Goal: Task Accomplishment & Management: Manage account settings

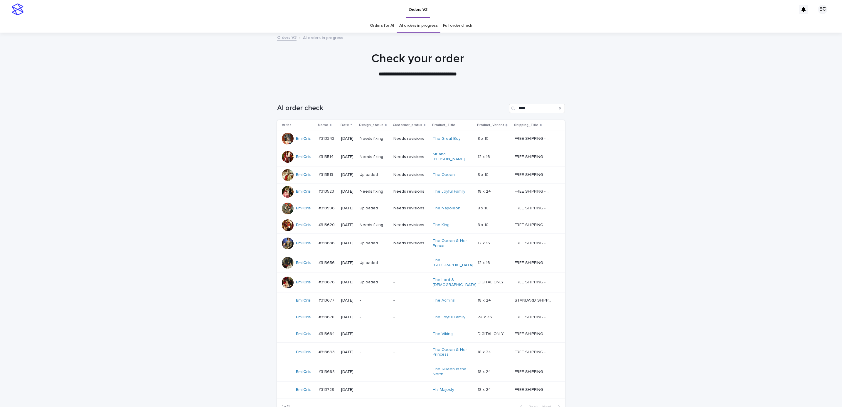
click at [380, 190] on p "Needs fixing" at bounding box center [374, 191] width 29 height 5
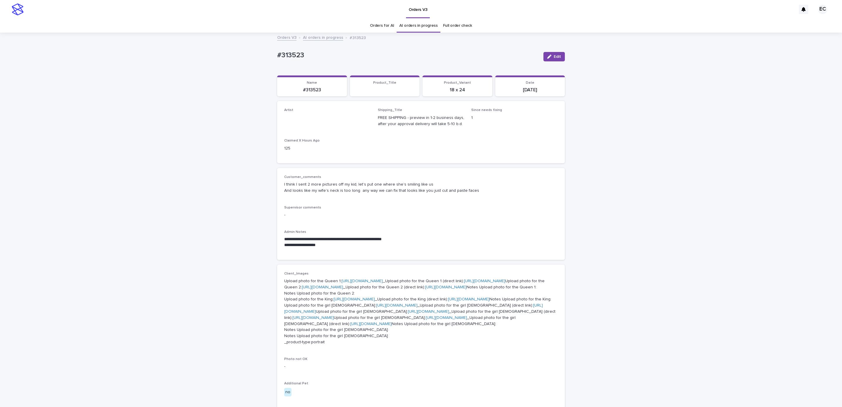
click at [616, 181] on div "**********" at bounding box center [421, 353] width 842 height 641
click at [617, 179] on div "**********" at bounding box center [421, 353] width 842 height 641
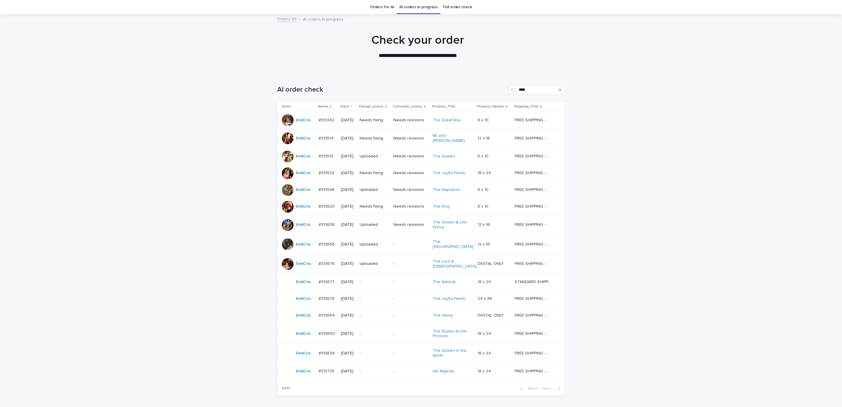
click at [614, 182] on div "Loading... Saving… Loading... Saving… AI order check **** Artist Name Date Desi…" at bounding box center [421, 251] width 842 height 356
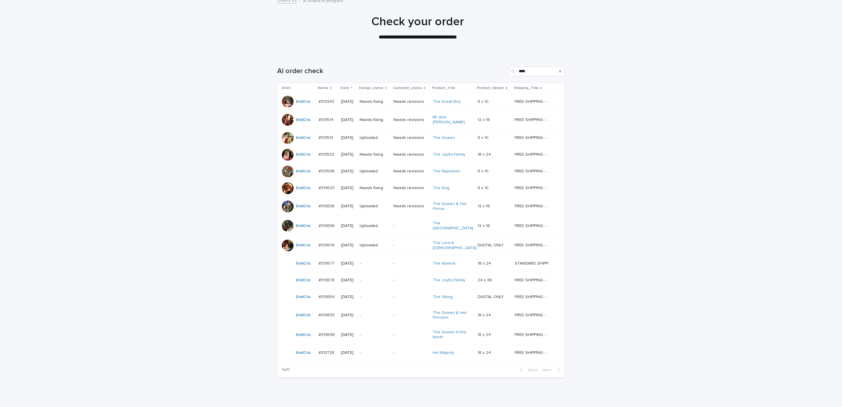
scroll to position [37, 0]
click at [396, 258] on td "-" at bounding box center [410, 263] width 39 height 17
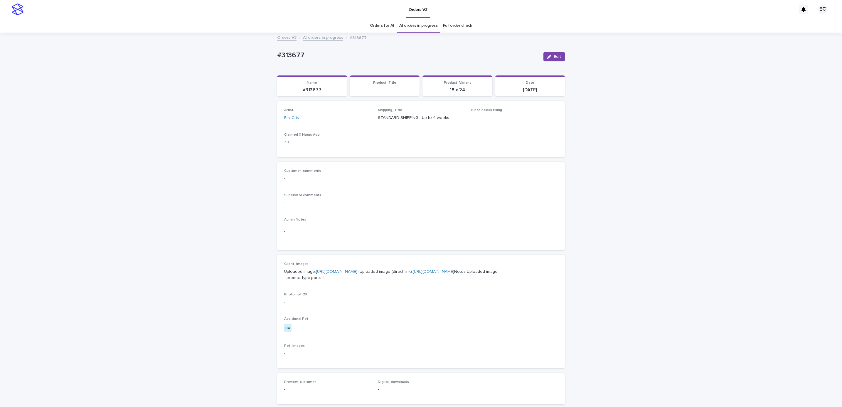
click at [599, 198] on div "Loading... Saving… Loading... Saving… #313677 Edit #313677 Edit Sorry, there wa…" at bounding box center [421, 297] width 842 height 529
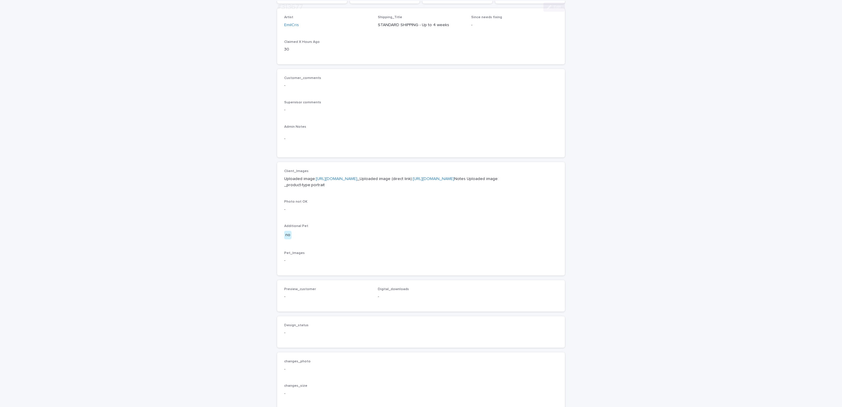
scroll to position [202, 0]
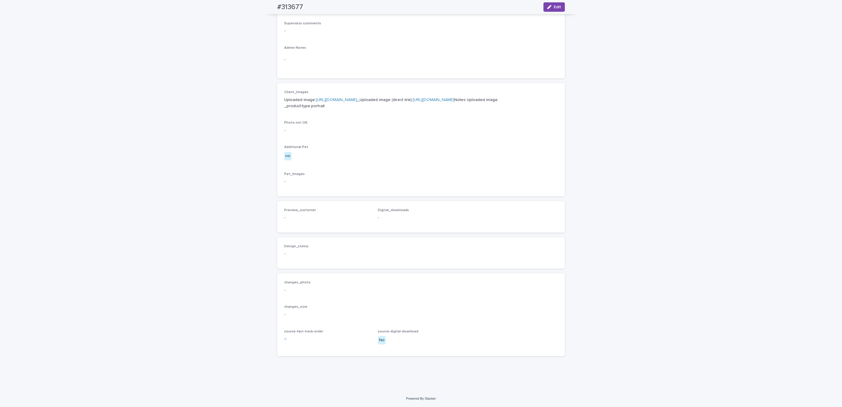
click at [432, 143] on div "Client_Images Uploaded image: [URL][DOMAIN_NAME] _Uploaded image (direct link):…" at bounding box center [421, 139] width 274 height 99
click at [554, 7] on span "Edit" at bounding box center [557, 7] width 7 height 4
click at [298, 210] on span "Add" at bounding box center [301, 208] width 7 height 4
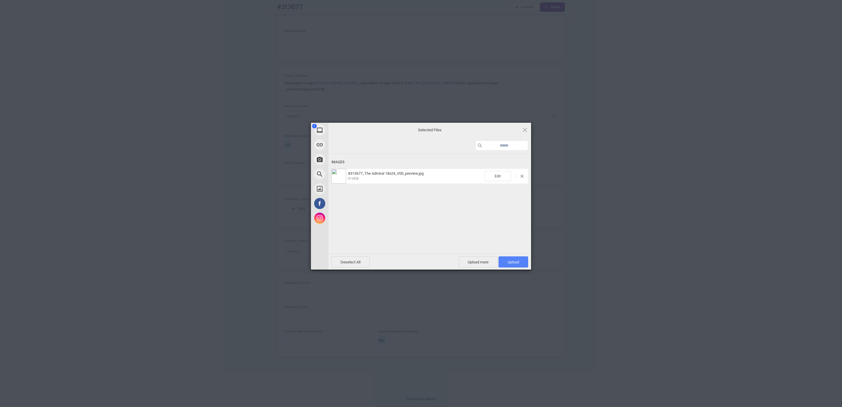
click at [500, 264] on span "Upload 1" at bounding box center [513, 261] width 30 height 11
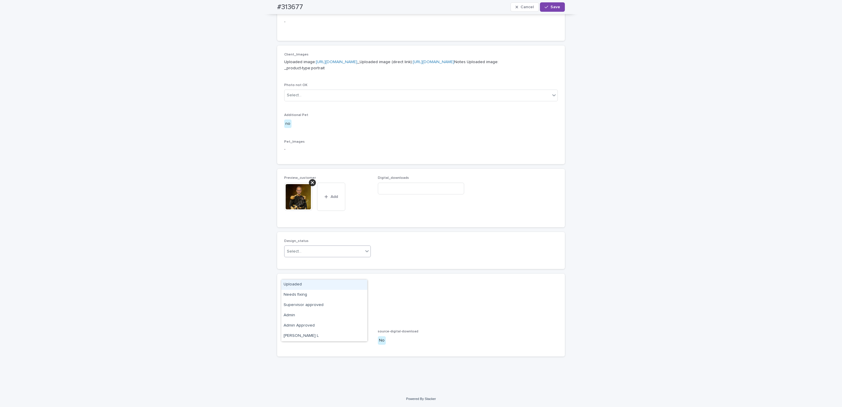
click at [345, 284] on div "Uploaded" at bounding box center [324, 284] width 86 height 10
click at [552, 8] on span "Save" at bounding box center [555, 7] width 10 height 4
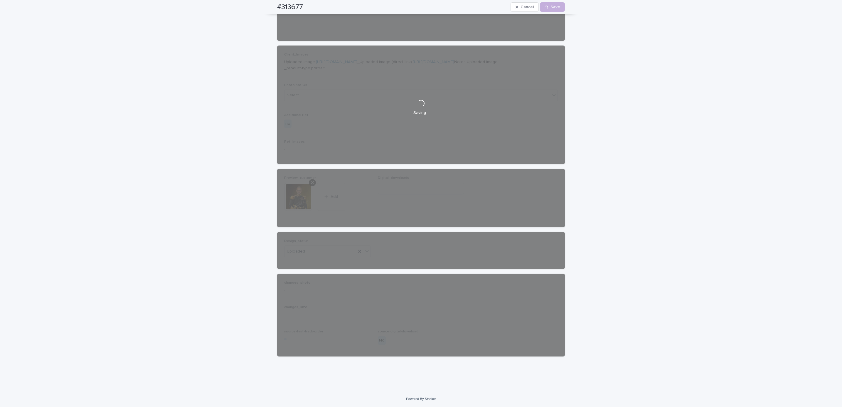
click at [263, 7] on div "#313677 Cancel Loading... Save" at bounding box center [421, 7] width 316 height 14
click at [304, 2] on div "#313677 Cancel Loading... Save" at bounding box center [421, 7] width 288 height 14
copy h2 "#313677"
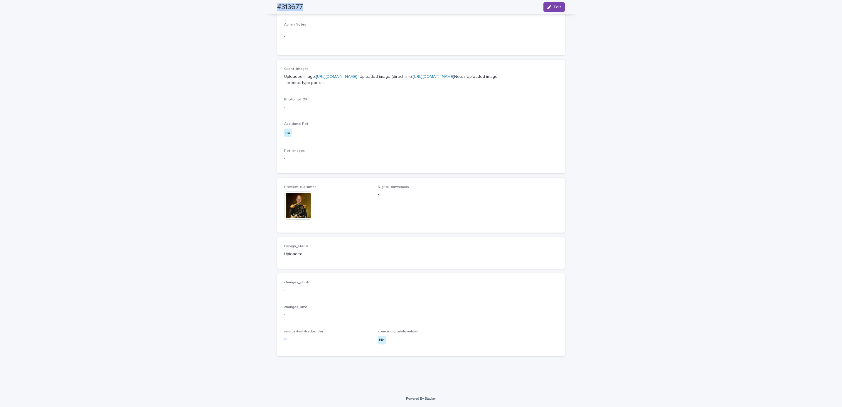
scroll to position [214, 0]
click at [94, 93] on div "Loading... Saving… Loading... Saving… #313677 Edit #313677 Edit Sorry, there wa…" at bounding box center [421, 114] width 842 height 552
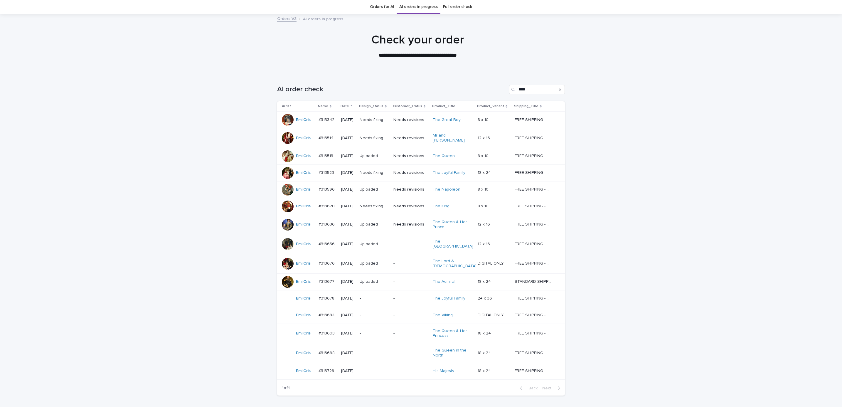
click at [643, 174] on div "Loading... Saving… Loading... Saving… AI order check **** Artist Name Date Desi…" at bounding box center [421, 251] width 842 height 356
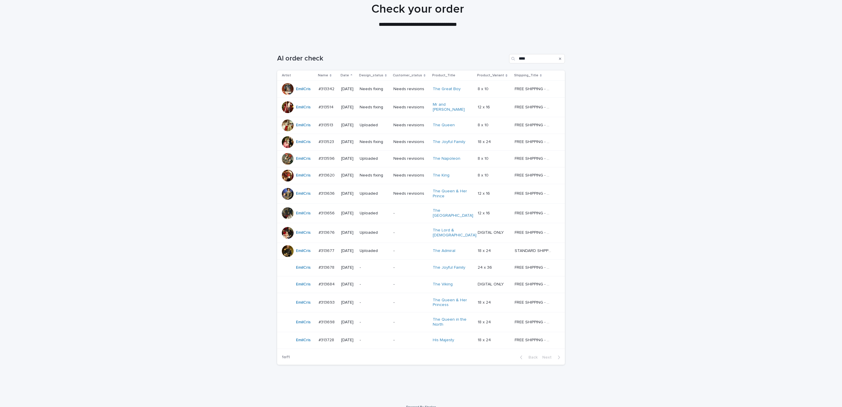
scroll to position [52, 0]
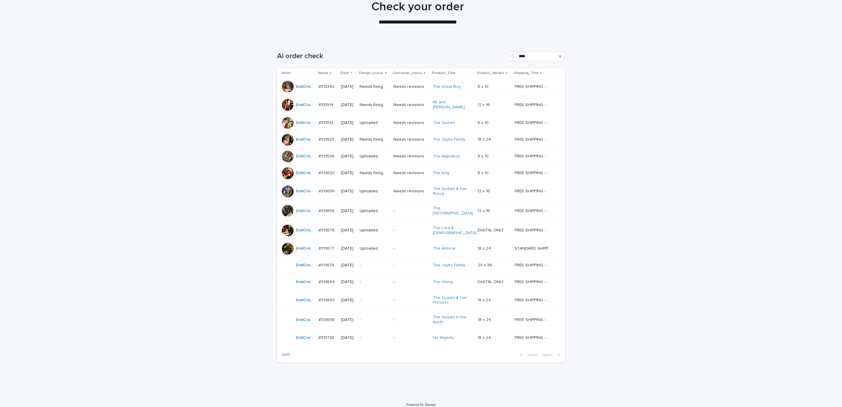
click at [416, 373] on div "Loading... Saving… Loading... Saving… AI order check **** Artist Name Date Desi…" at bounding box center [421, 211] width 294 height 342
click at [640, 234] on div "Loading... Saving… Loading... Saving… AI order check **** Artist Name Date Desi…" at bounding box center [421, 218] width 842 height 356
click at [383, 104] on p "Needs fixing" at bounding box center [374, 104] width 29 height 5
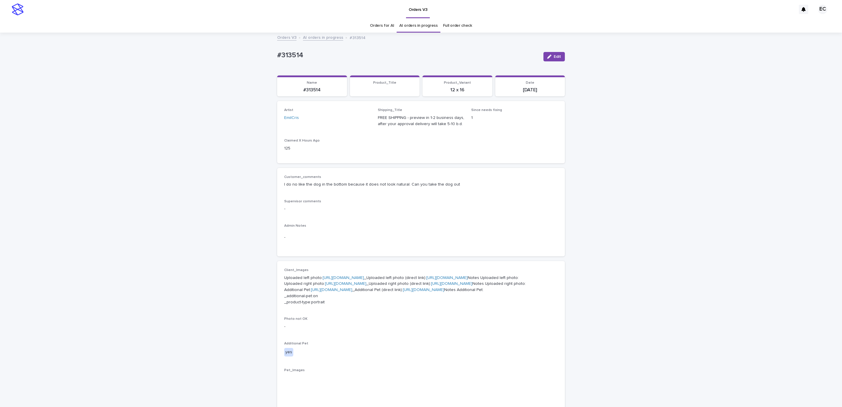
click at [547, 58] on icon "button" at bounding box center [549, 57] width 4 height 4
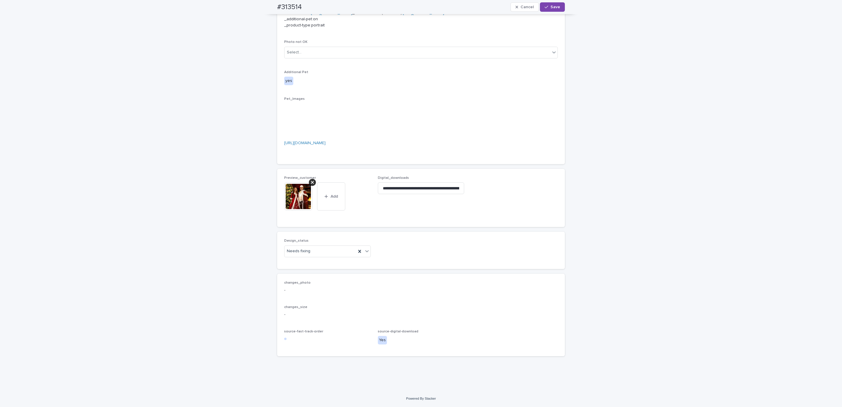
click at [311, 182] on icon at bounding box center [312, 182] width 3 height 5
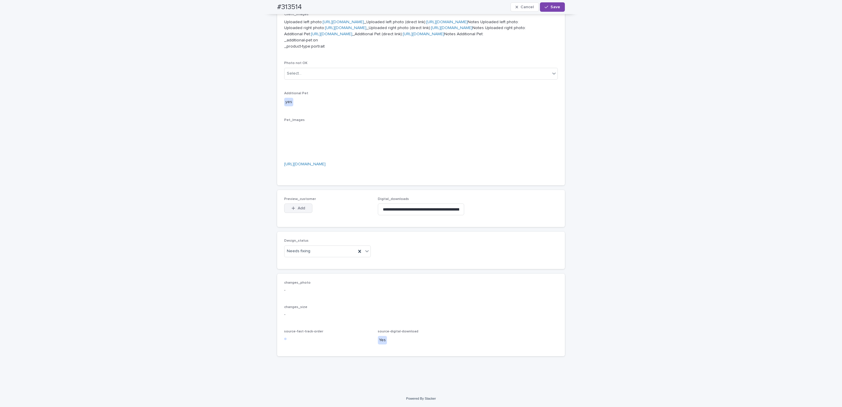
scroll to position [353, 0]
click at [298, 208] on span "Add" at bounding box center [301, 208] width 7 height 4
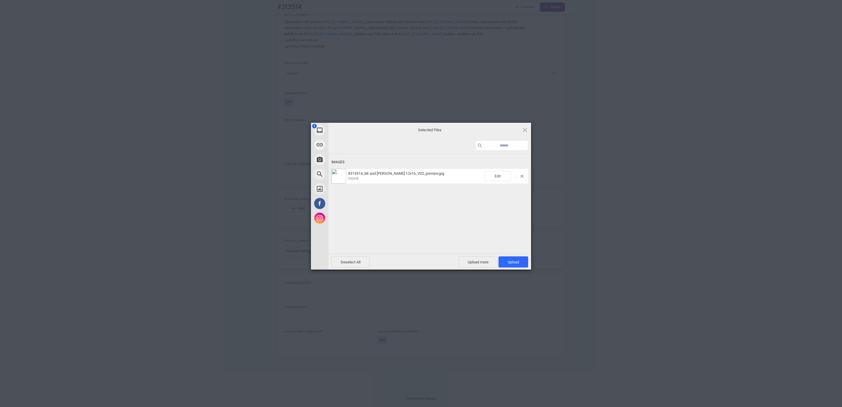
click at [513, 258] on span "Upload 1" at bounding box center [513, 261] width 30 height 11
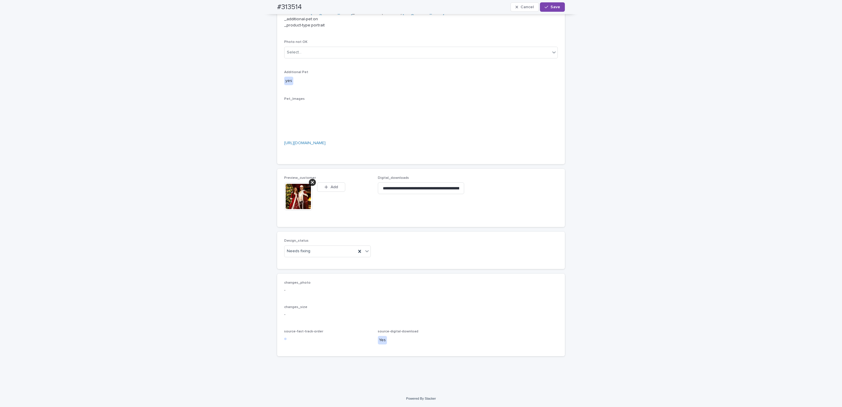
scroll to position [364, 0]
click at [551, 11] on button "Save" at bounding box center [552, 6] width 25 height 9
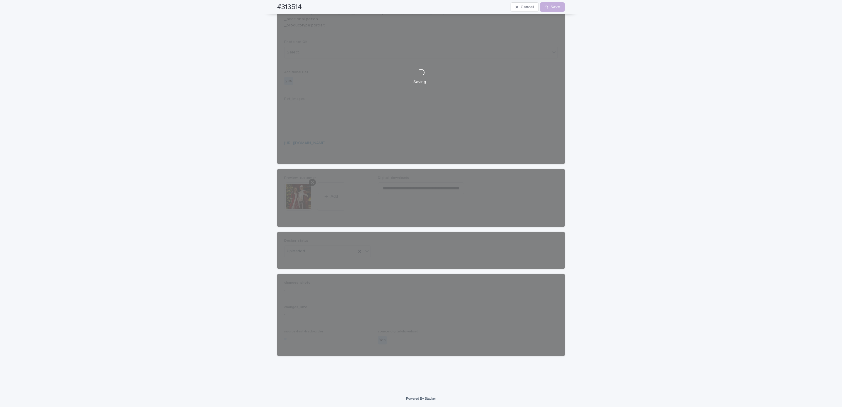
click at [269, 4] on div "#313514 Cancel Loading... Save" at bounding box center [421, 7] width 316 height 14
click at [302, 6] on div "#313514 Cancel Loading... Save" at bounding box center [421, 7] width 288 height 14
copy h2 "#313514"
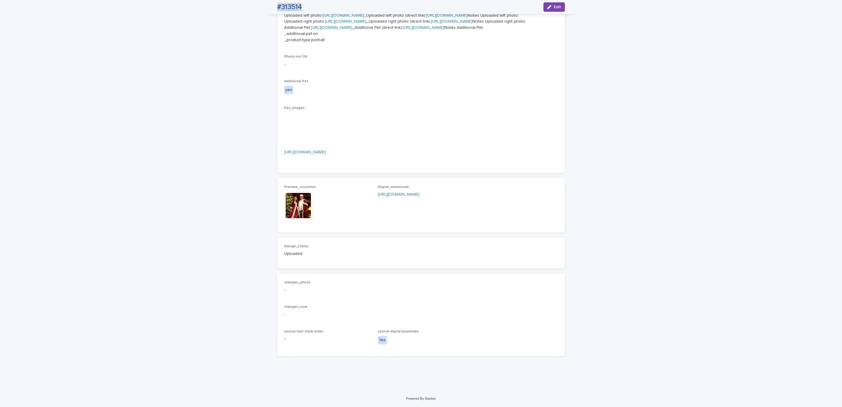
scroll to position [356, 0]
click at [73, 26] on div "Loading... Saving… Loading... Saving… #313514 Edit #313514 Edit Sorry, there wa…" at bounding box center [421, 80] width 842 height 619
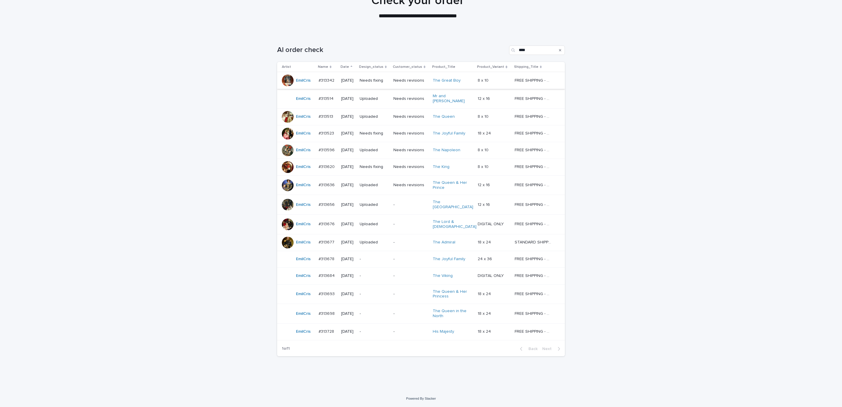
scroll to position [19, 0]
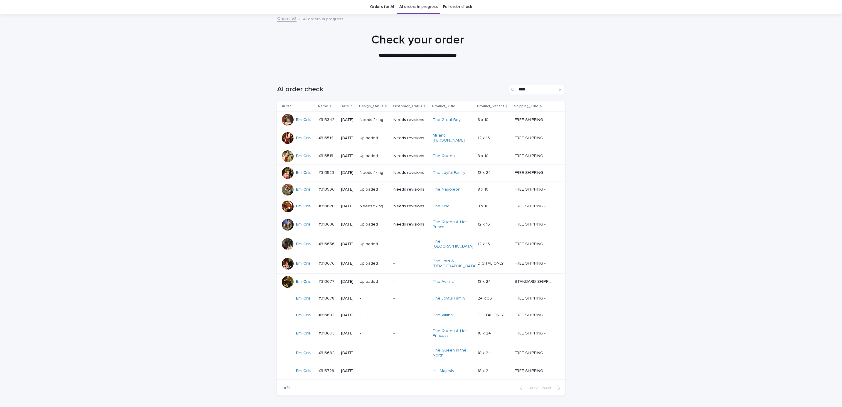
click at [375, 204] on p "Needs fixing" at bounding box center [374, 206] width 29 height 5
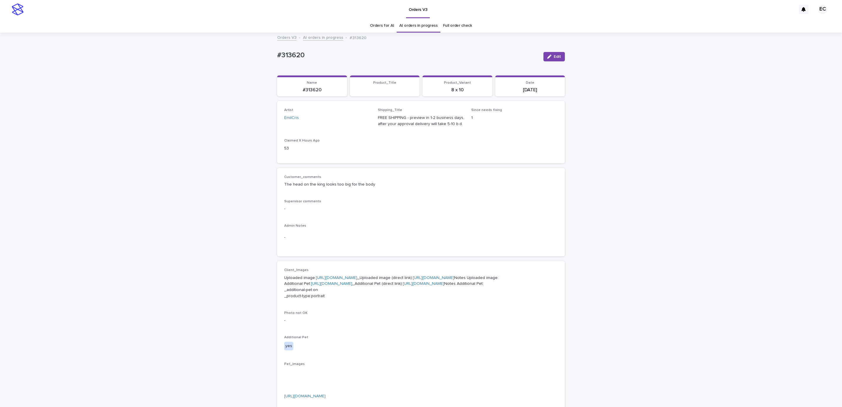
click at [608, 193] on div "Loading... Saving… Loading... Saving… #313620 Edit #313620 Edit Sorry, there wa…" at bounding box center [421, 333] width 842 height 601
click at [386, 315] on p "Photo not OK" at bounding box center [421, 313] width 274 height 4
click at [547, 58] on icon "button" at bounding box center [549, 57] width 4 height 4
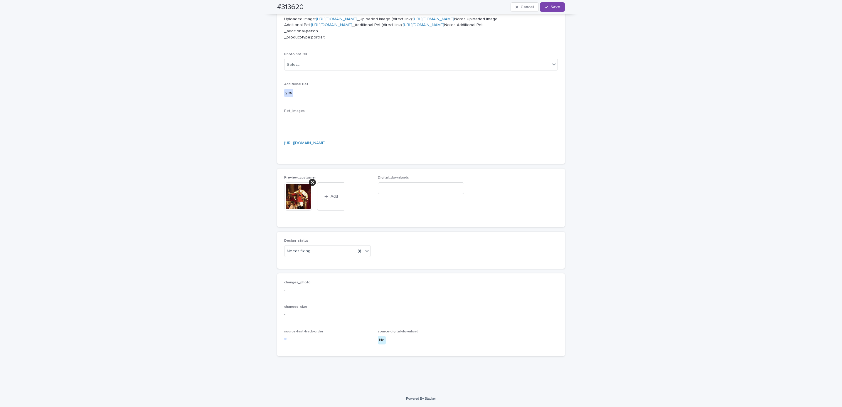
click at [311, 184] on icon at bounding box center [312, 182] width 3 height 5
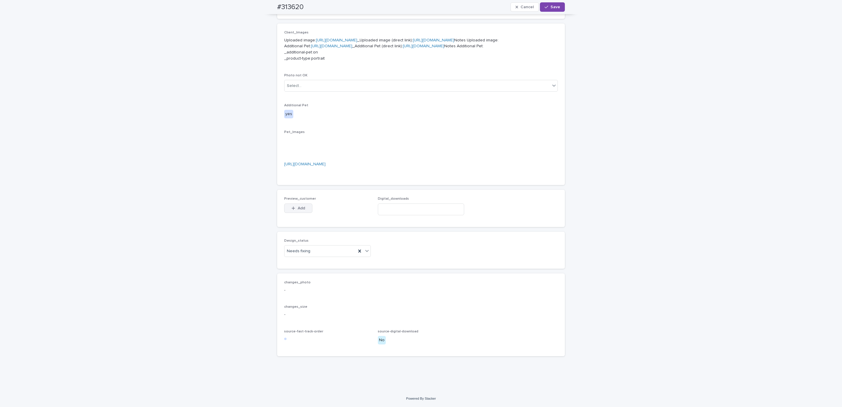
scroll to position [329, 0]
click at [300, 203] on button "Add" at bounding box center [298, 207] width 28 height 9
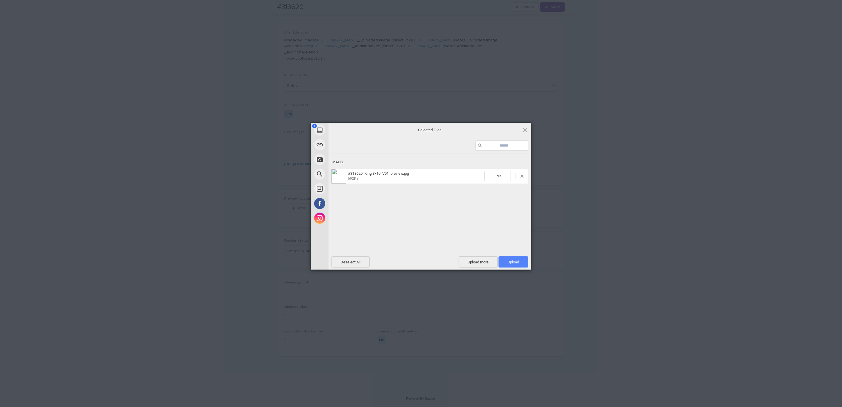
click at [508, 262] on span "Upload 1" at bounding box center [513, 262] width 11 height 4
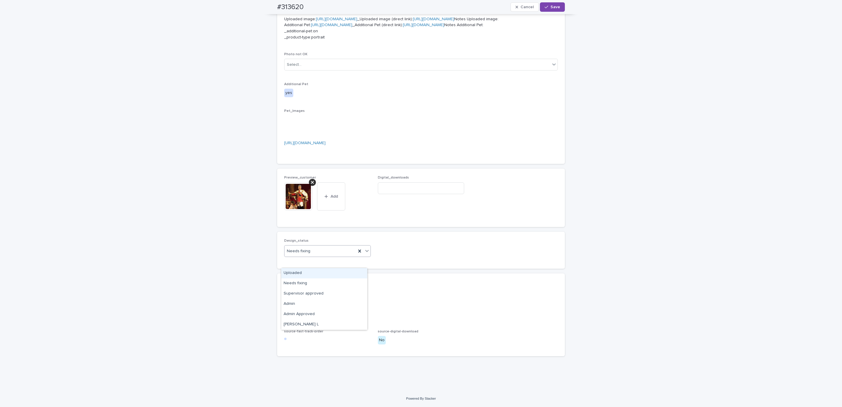
click at [334, 272] on div "Uploaded" at bounding box center [324, 273] width 86 height 10
click at [299, 210] on img at bounding box center [298, 196] width 28 height 28
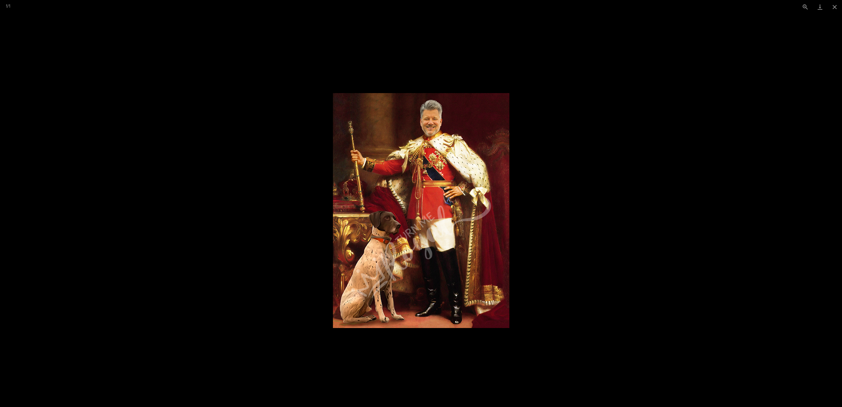
click at [598, 232] on picture at bounding box center [421, 210] width 842 height 393
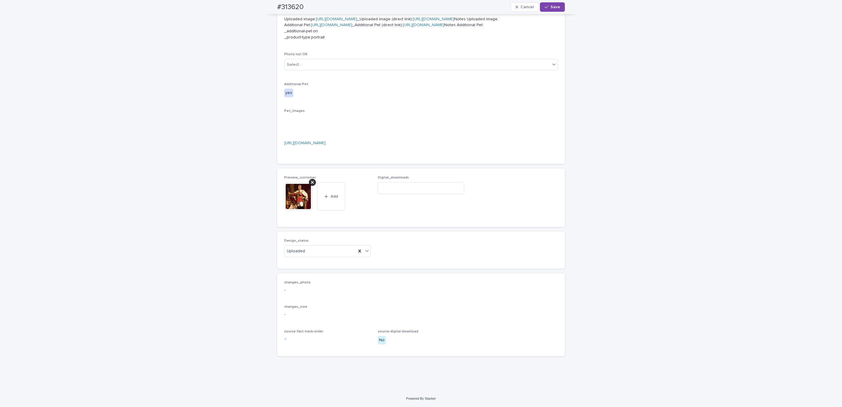
click at [311, 184] on icon at bounding box center [312, 182] width 3 height 3
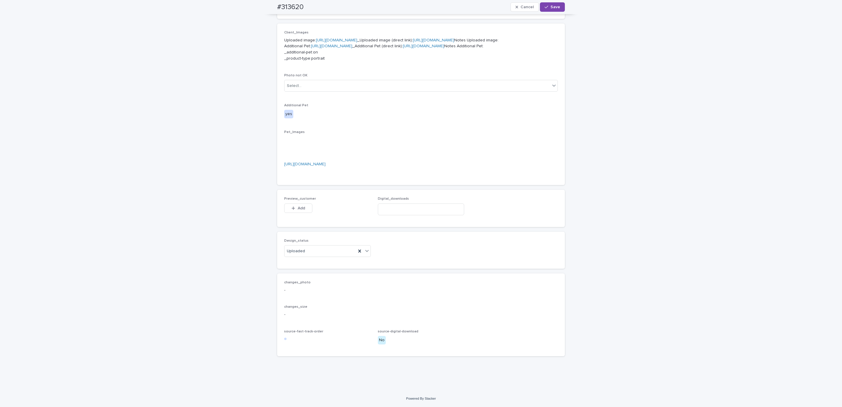
scroll to position [329, 0]
click at [298, 213] on div "Add" at bounding box center [298, 209] width 28 height 12
click at [298, 207] on span "Add" at bounding box center [301, 208] width 7 height 4
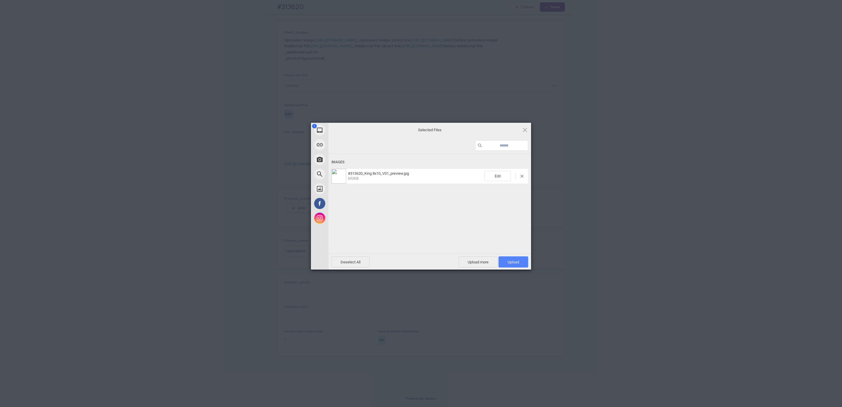
click at [510, 263] on span "Upload 1" at bounding box center [513, 262] width 11 height 4
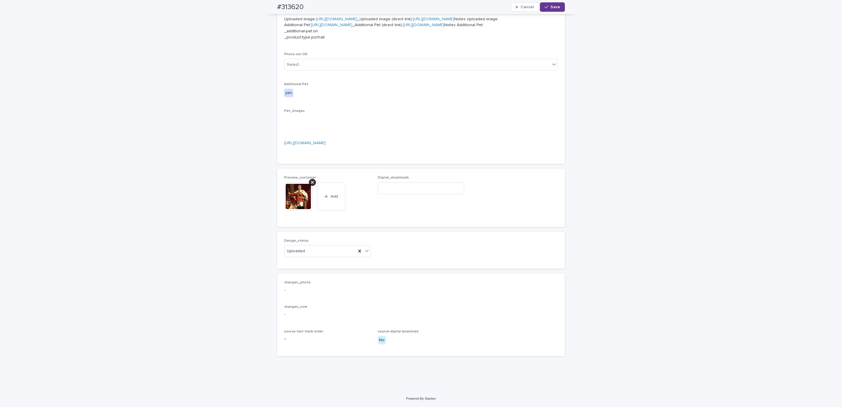
click at [550, 6] on span "Save" at bounding box center [555, 7] width 10 height 4
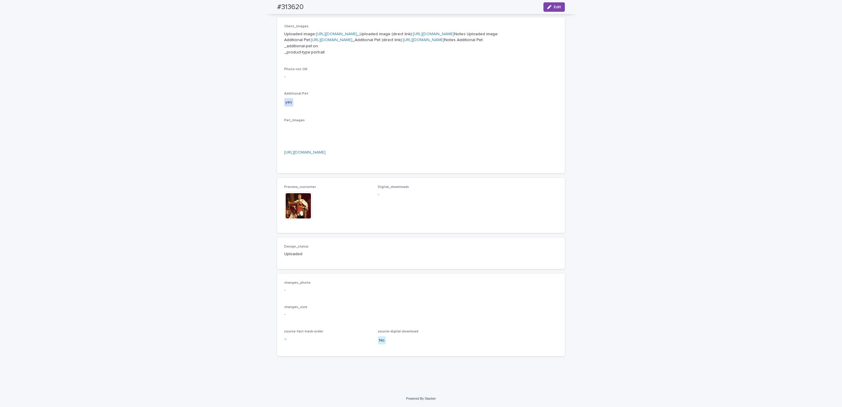
scroll to position [332, 0]
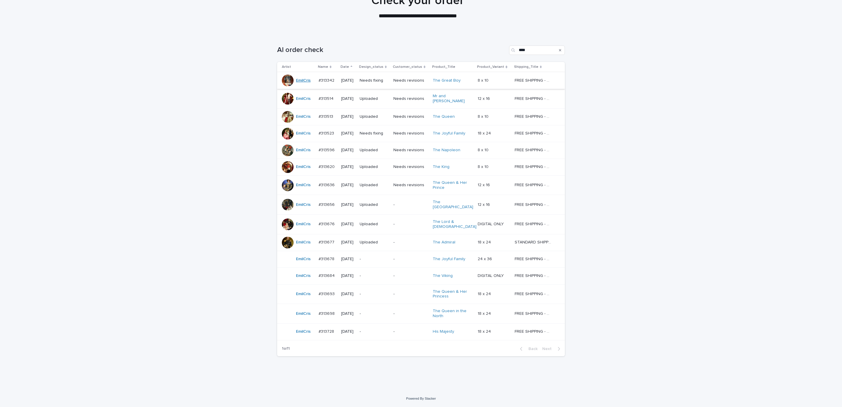
scroll to position [19, 0]
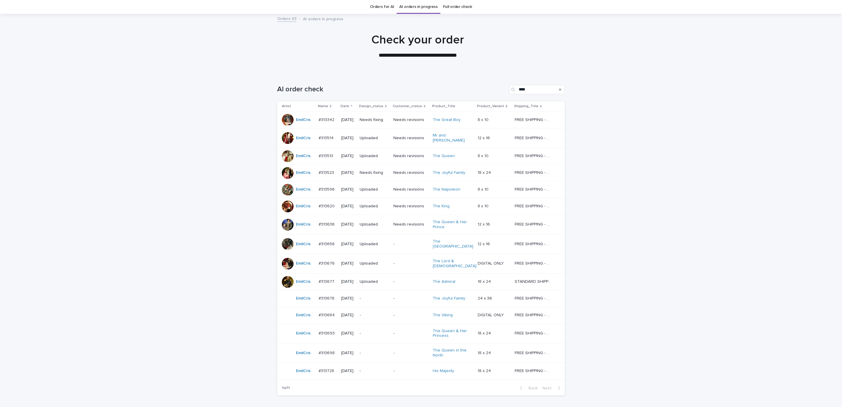
click at [654, 161] on div "Loading... Saving… Loading... Saving… AI order check **** Artist Name Date Desi…" at bounding box center [421, 251] width 842 height 356
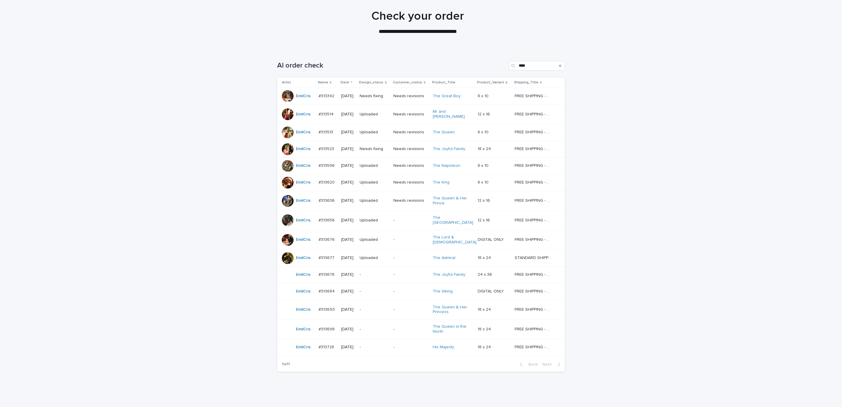
scroll to position [52, 0]
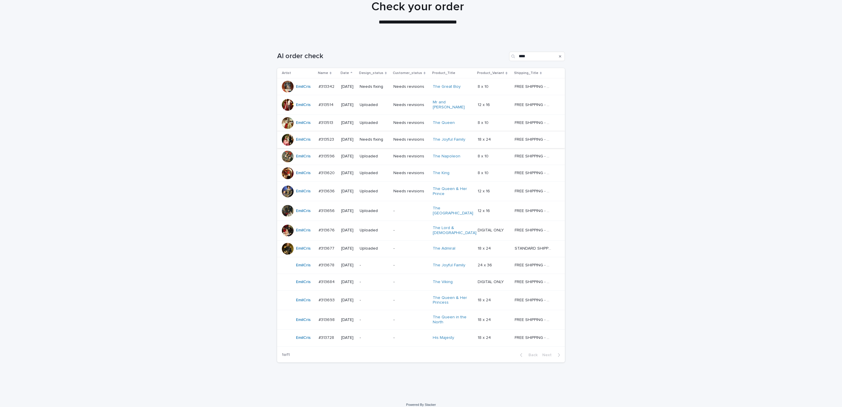
click at [372, 139] on p "Needs fixing" at bounding box center [374, 139] width 29 height 5
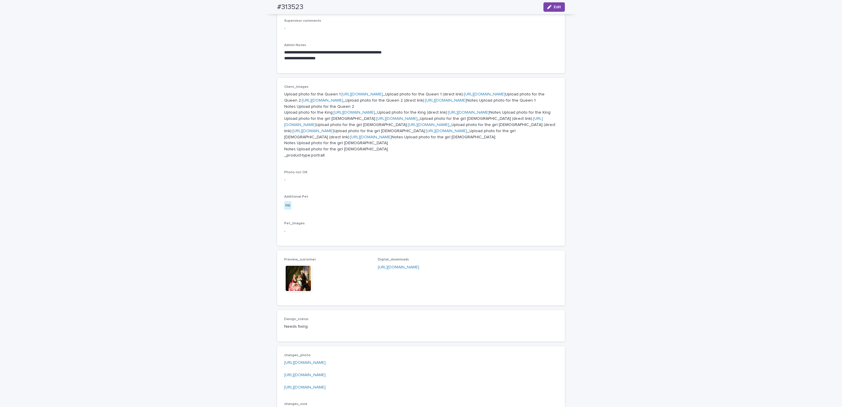
scroll to position [206, 0]
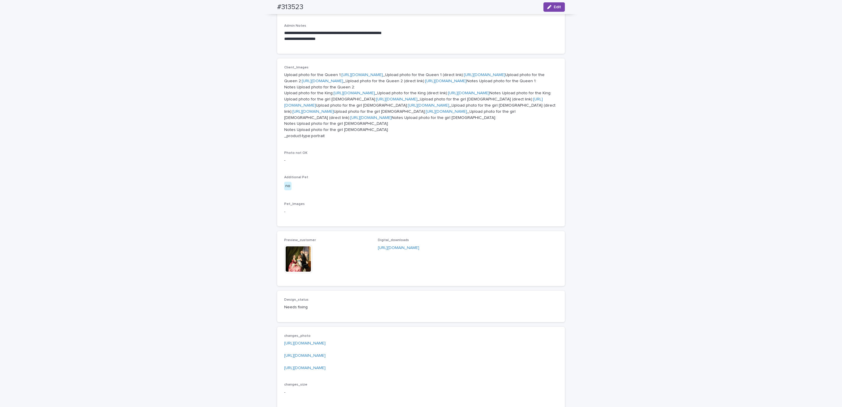
click at [408, 107] on link "[URL][DOMAIN_NAME]" at bounding box center [428, 105] width 41 height 4
click at [351, 139] on p "Upload photo for the Queen 1: [URL][DOMAIN_NAME] _Upload photo for the Queen 1 …" at bounding box center [421, 105] width 274 height 67
click at [376, 101] on link "[URL][DOMAIN_NAME]" at bounding box center [396, 99] width 41 height 4
click at [426, 114] on link "[URL][DOMAIN_NAME]" at bounding box center [446, 112] width 41 height 4
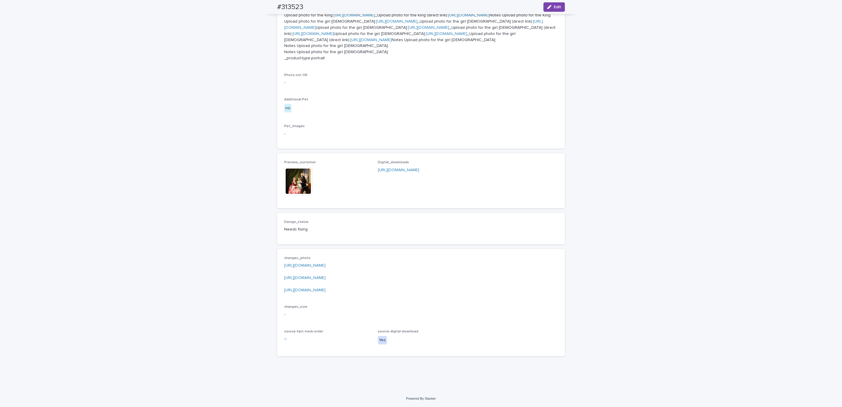
scroll to position [442, 0]
click at [326, 264] on link "[URL][DOMAIN_NAME]" at bounding box center [304, 265] width 41 height 4
click at [326, 279] on link "[URL][DOMAIN_NAME]" at bounding box center [304, 278] width 41 height 4
click at [339, 292] on p "[URL][DOMAIN_NAME] [URL][DOMAIN_NAME] [URL][DOMAIN_NAME]" at bounding box center [421, 277] width 274 height 31
click at [320, 291] on link "[URL][DOMAIN_NAME]" at bounding box center [304, 290] width 41 height 4
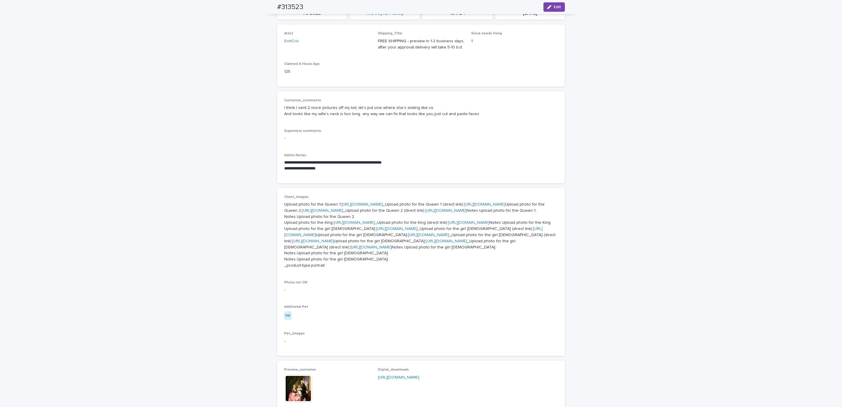
scroll to position [0, 0]
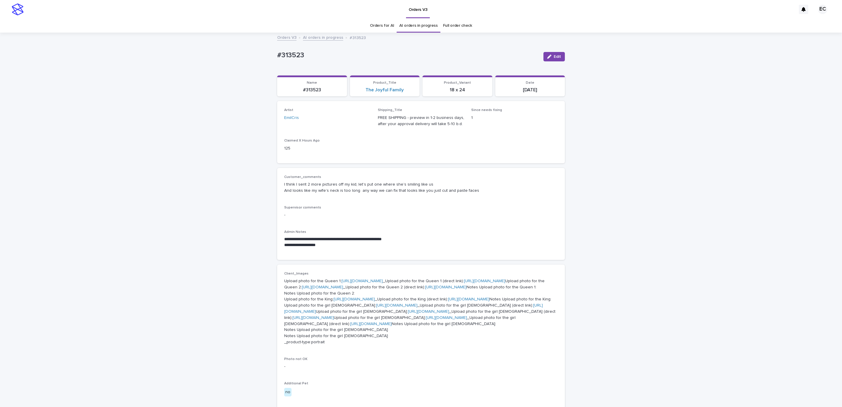
click at [116, 144] on div "**********" at bounding box center [421, 353] width 842 height 641
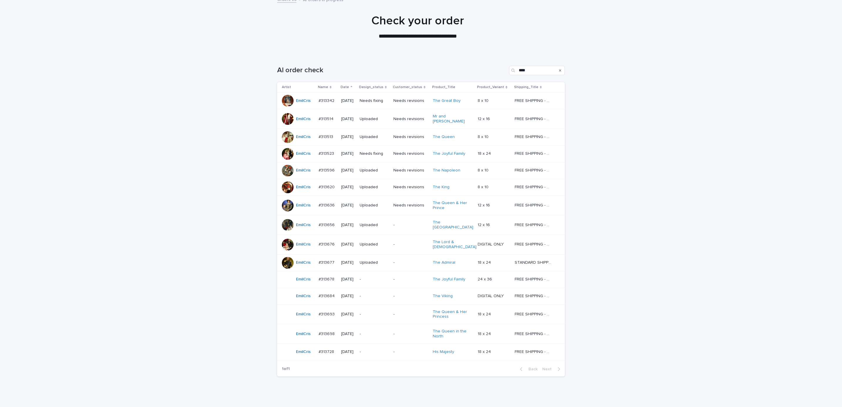
scroll to position [38, 0]
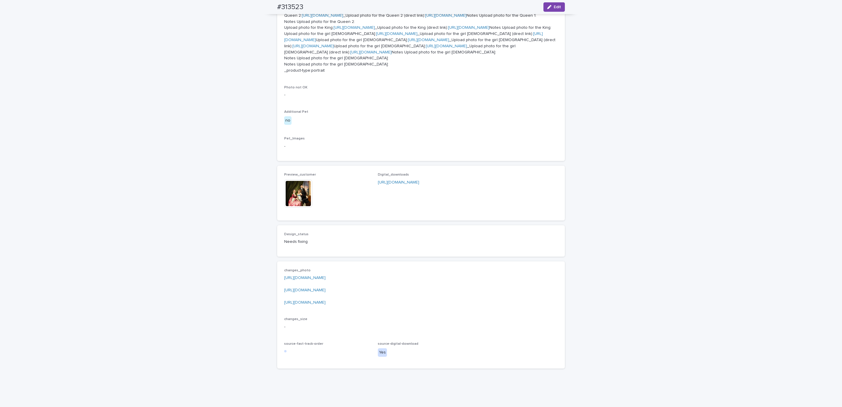
scroll to position [265, 0]
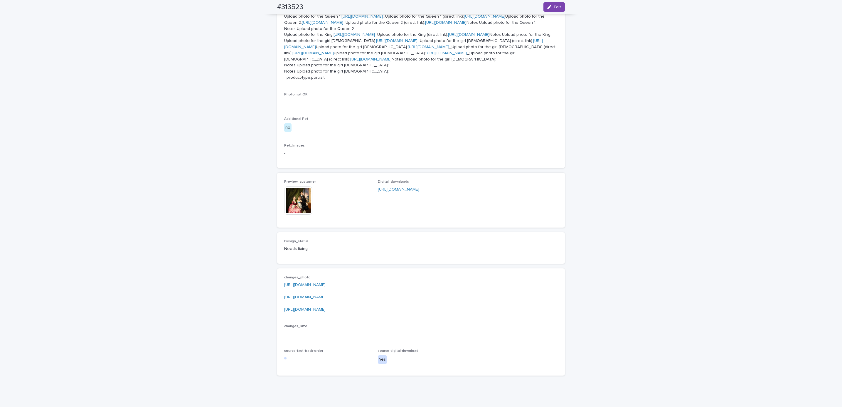
click at [408, 49] on link "[URL][DOMAIN_NAME]" at bounding box center [428, 47] width 41 height 4
click at [376, 43] on link "[URL][DOMAIN_NAME]" at bounding box center [396, 41] width 41 height 4
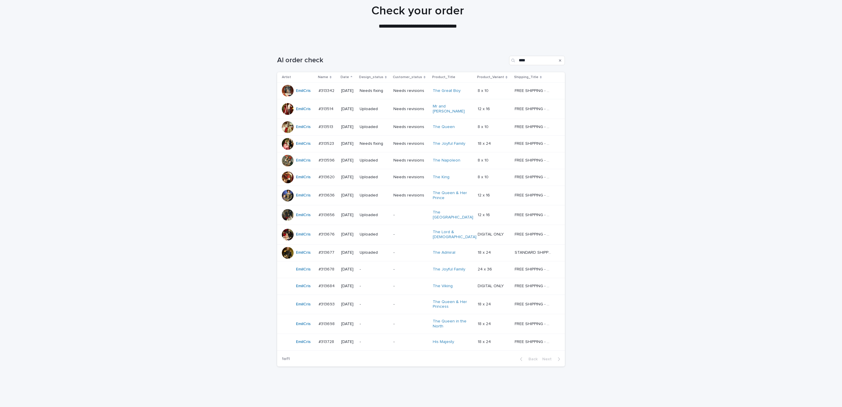
scroll to position [52, 0]
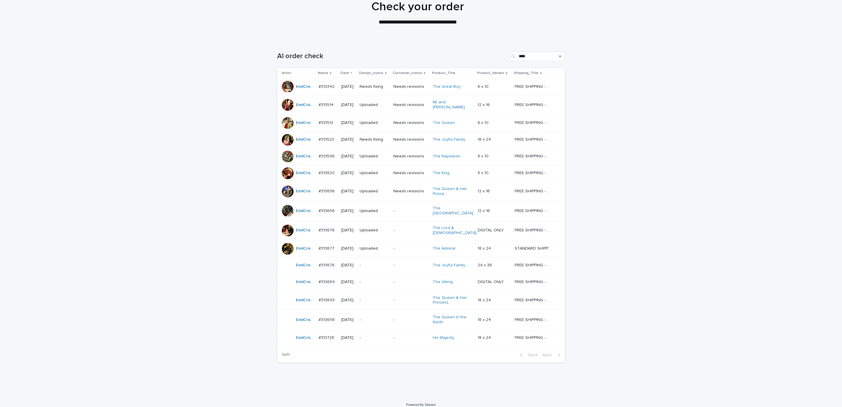
click at [670, 199] on div "Loading... Saving… Loading... Saving… AI order check **** Artist Name Date Desi…" at bounding box center [421, 218] width 842 height 356
click at [380, 391] on div "**********" at bounding box center [421, 180] width 842 height 465
click at [405, 282] on td "-" at bounding box center [410, 282] width 39 height 17
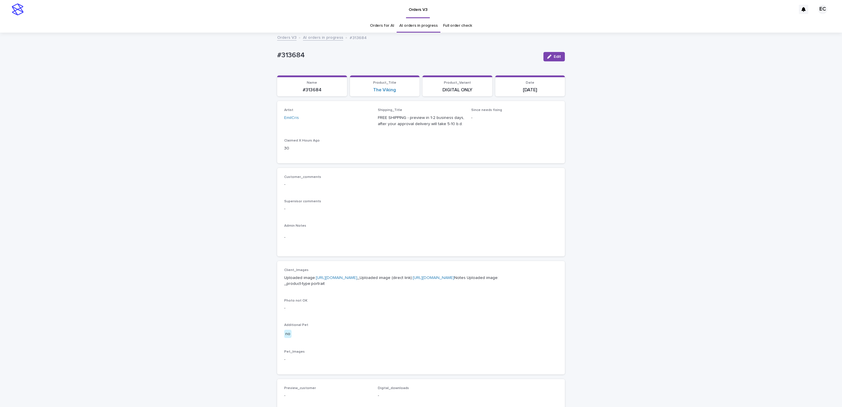
click at [547, 56] on icon "button" at bounding box center [549, 57] width 4 height 4
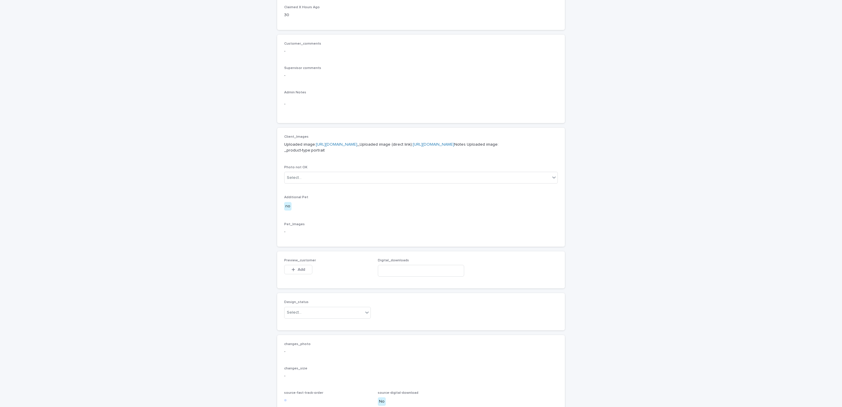
scroll to position [225, 0]
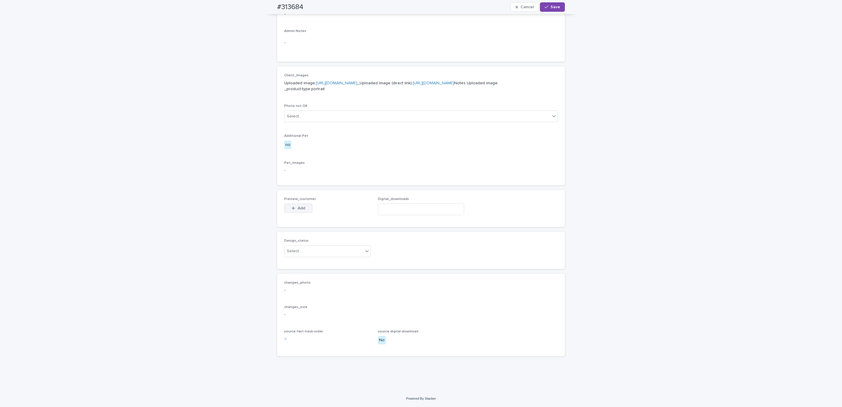
click at [299, 206] on button "Add" at bounding box center [298, 207] width 28 height 9
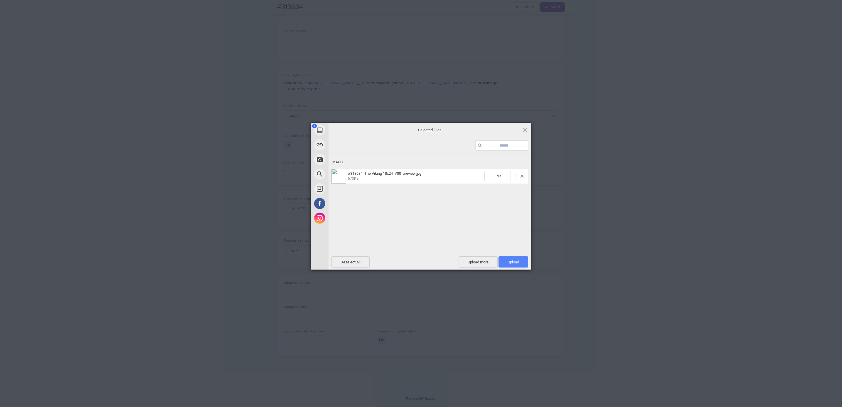
click at [509, 263] on span "Upload 1" at bounding box center [513, 262] width 11 height 4
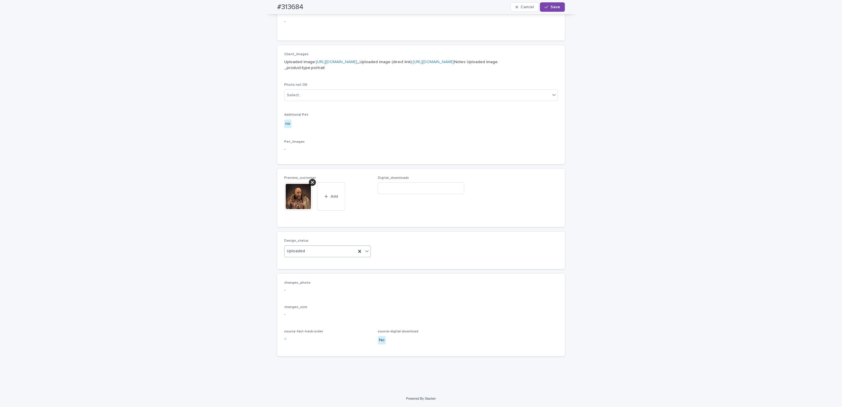
click at [263, 10] on div "#313684 Cancel Save" at bounding box center [421, 7] width 316 height 14
click at [307, 5] on div "#313684 Cancel Save" at bounding box center [421, 7] width 288 height 14
copy h2 "#313684"
click at [410, 194] on input at bounding box center [421, 188] width 87 height 12
paste input "**********"
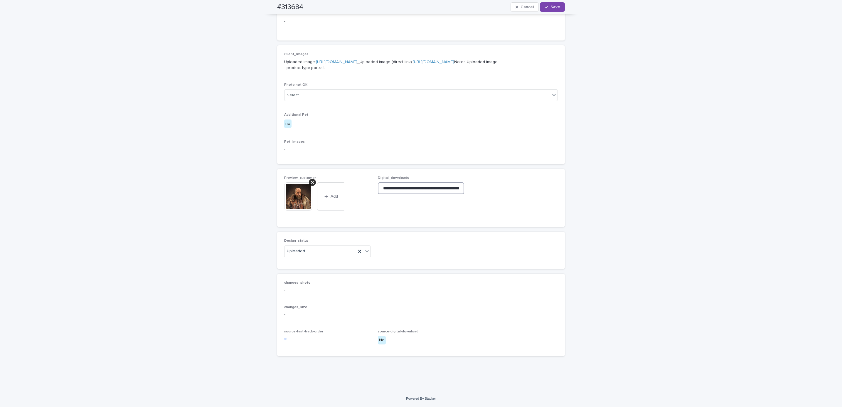
scroll to position [0, 97]
type input "**********"
click at [551, 5] on span "Save" at bounding box center [555, 7] width 10 height 4
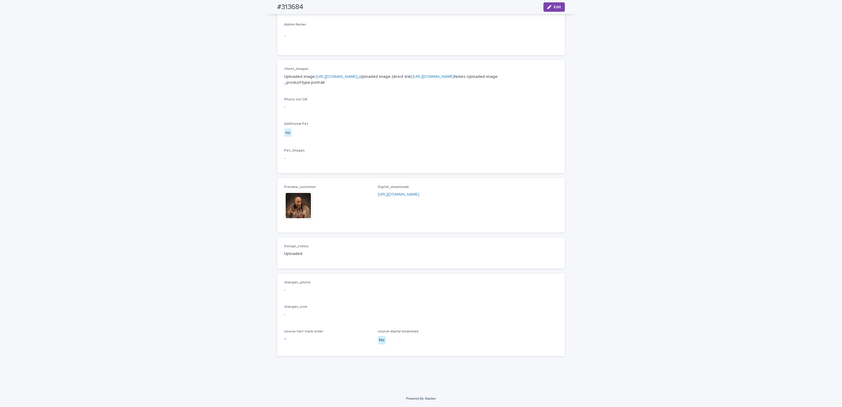
scroll to position [228, 0]
click at [72, 72] on div "Loading... Saving… Loading... Saving… #313684 Edit #313684 Edit Sorry, there wa…" at bounding box center [421, 111] width 842 height 558
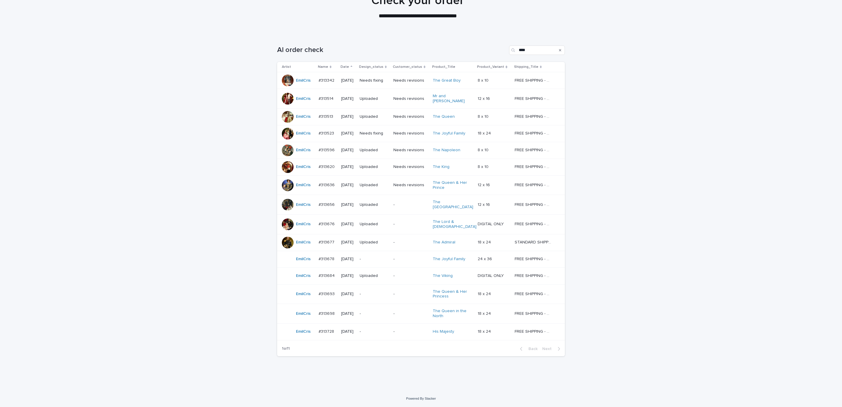
scroll to position [19, 0]
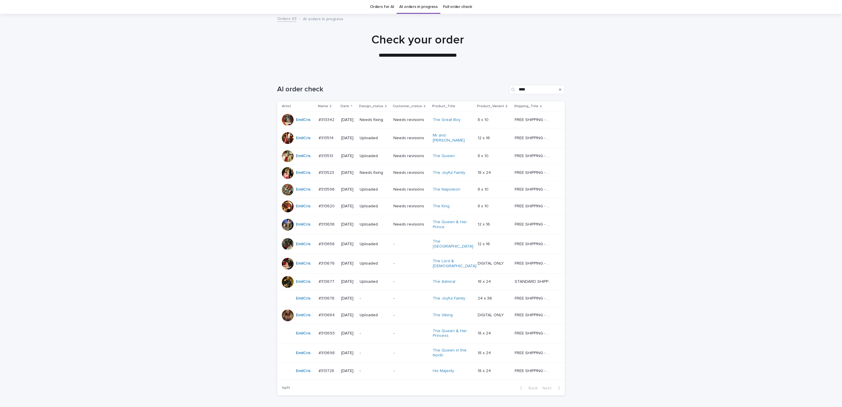
click at [615, 124] on div "Loading... Saving… Loading... Saving… AI order check **** Artist Name Date Desi…" at bounding box center [421, 251] width 842 height 356
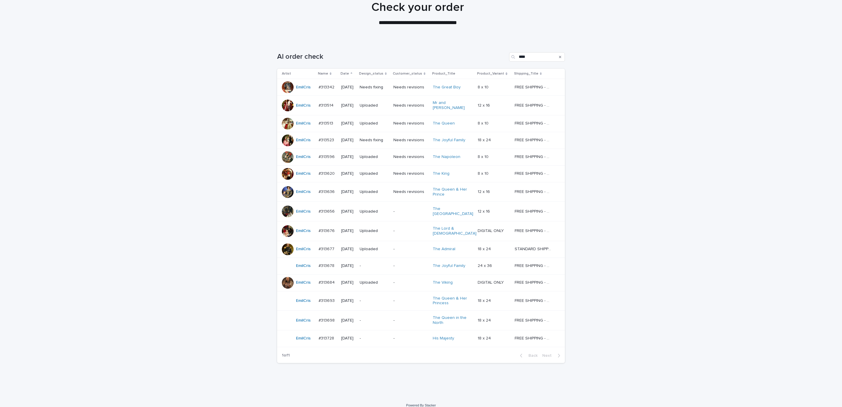
scroll to position [52, 0]
